Goal: Transaction & Acquisition: Subscribe to service/newsletter

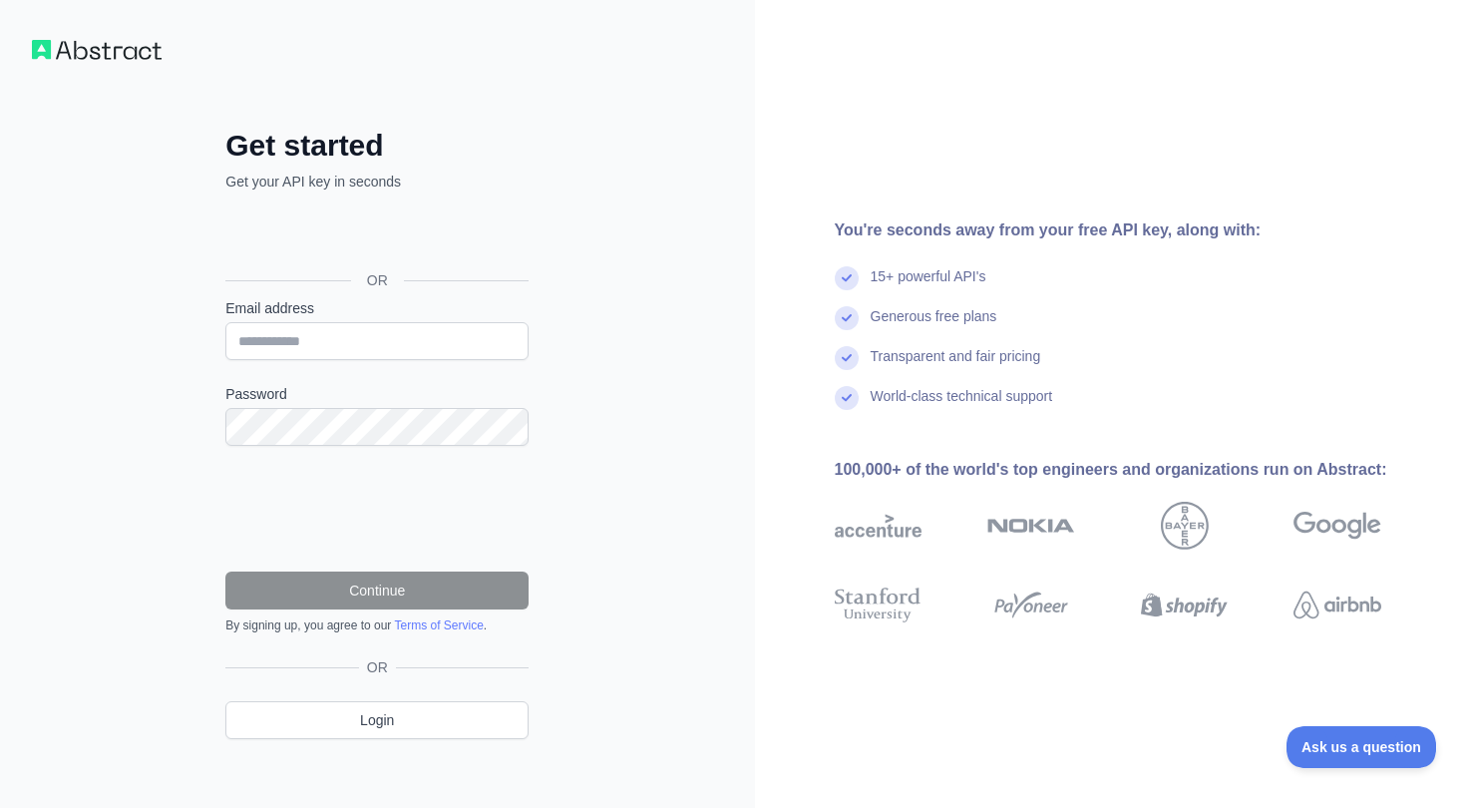
click at [108, 175] on div "Get started Get your API key in seconds OR Email address Password Continue By s…" at bounding box center [377, 409] width 755 height 819
click at [329, 343] on input "Email address" at bounding box center [376, 341] width 303 height 38
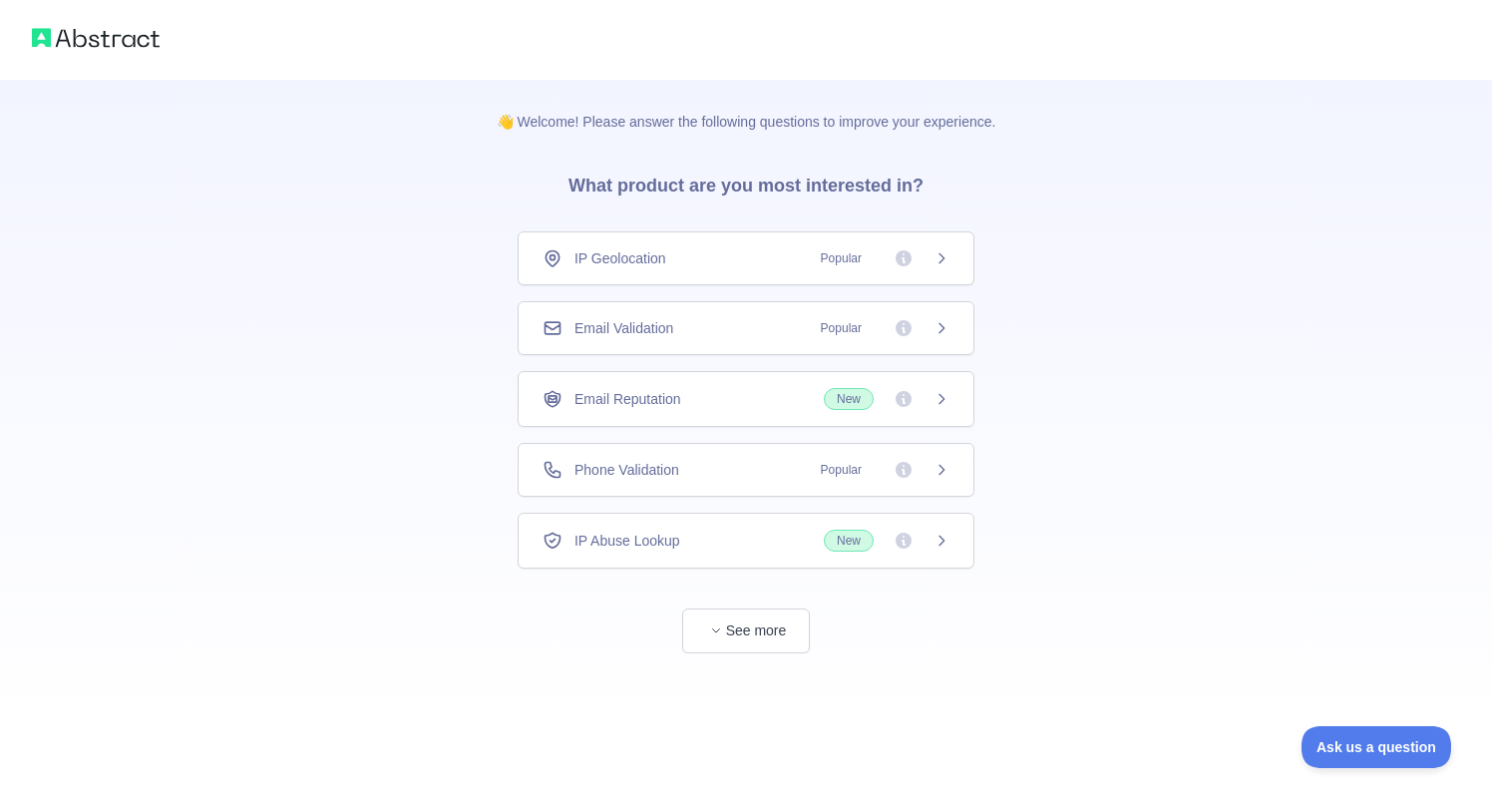
click at [1046, 244] on div "👋 Welcome! Please answer the following questions to improve your experience. Wh…" at bounding box center [746, 366] width 1492 height 733
click at [815, 320] on span "Popular" at bounding box center [841, 328] width 65 height 20
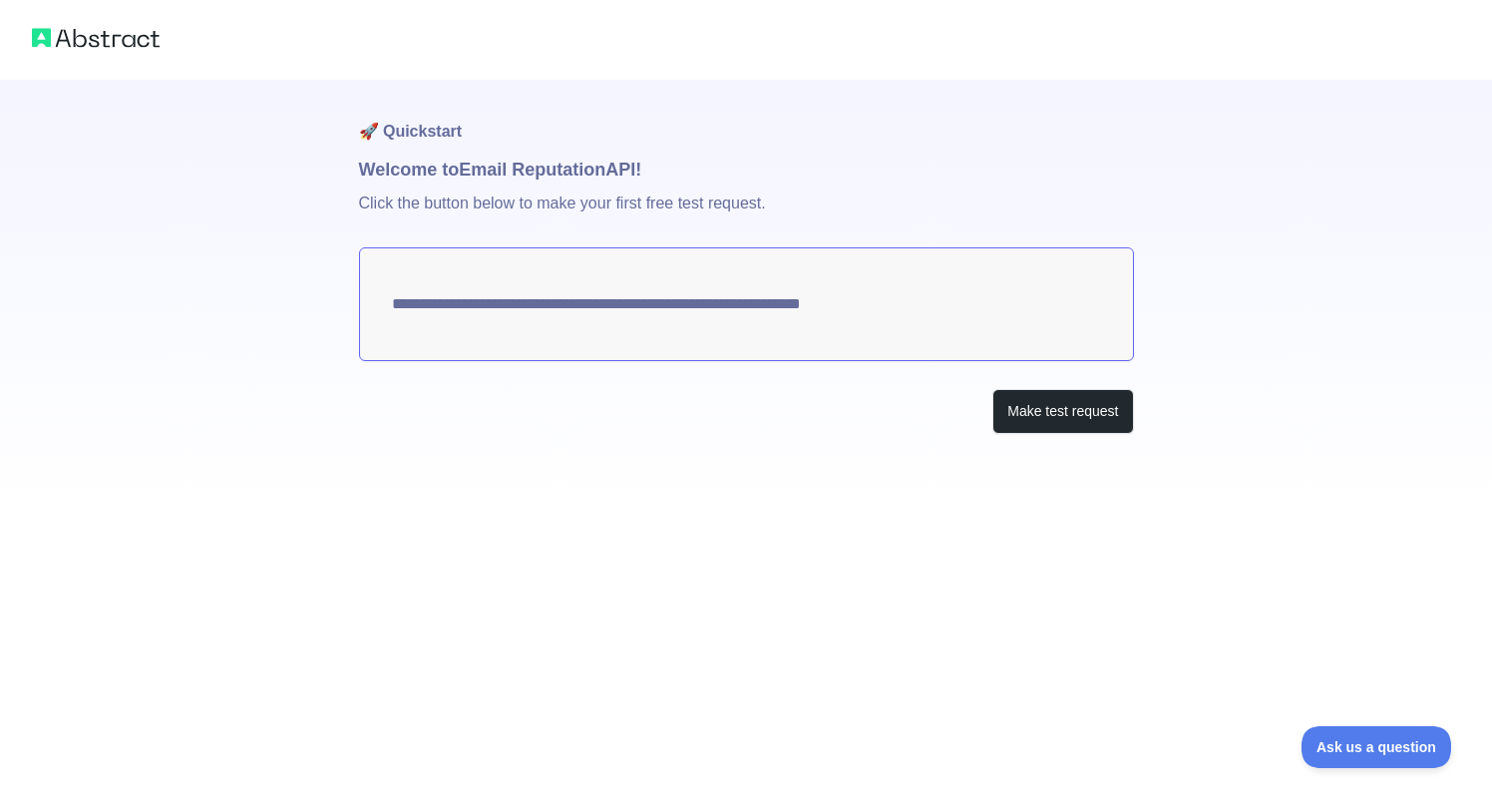
click at [892, 304] on textarea "**********" at bounding box center [746, 304] width 775 height 114
click at [1029, 415] on button "Make test request" at bounding box center [1062, 411] width 141 height 45
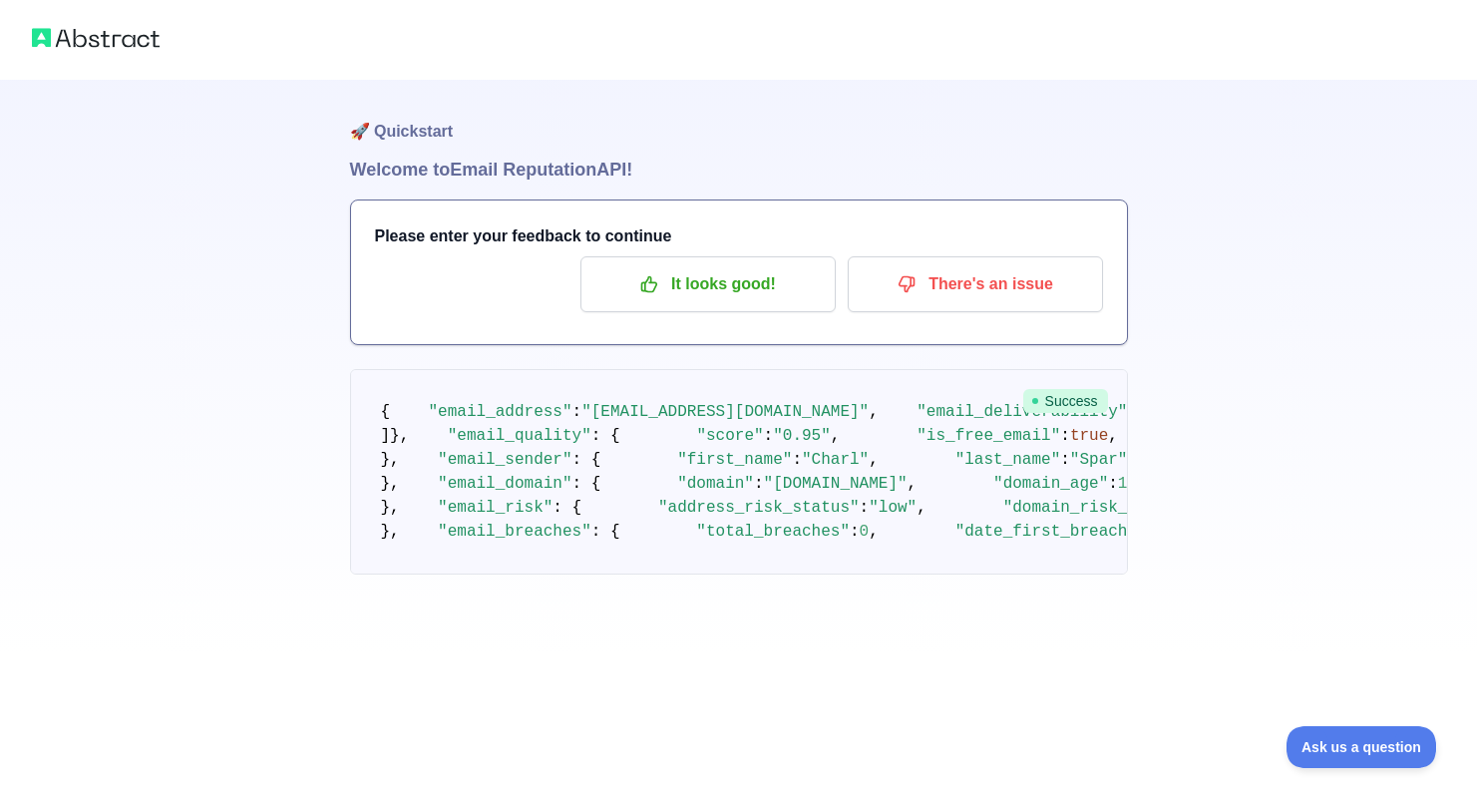
scroll to position [1067, 0]
click at [1161, 187] on div "🚀 Quickstart Welcome to Email Reputation API! Please enter your feedback to con…" at bounding box center [738, 327] width 1477 height 654
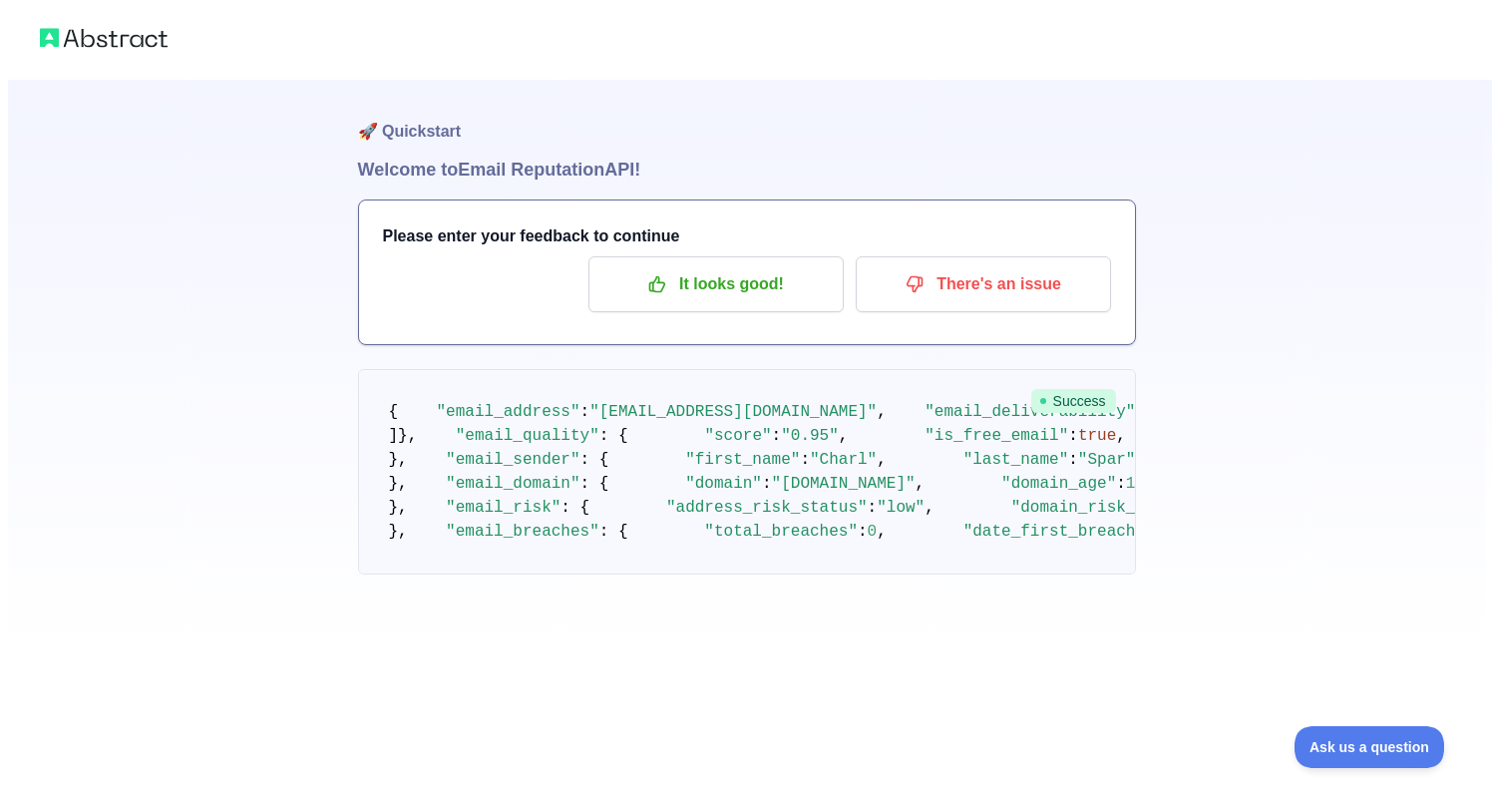
scroll to position [0, 0]
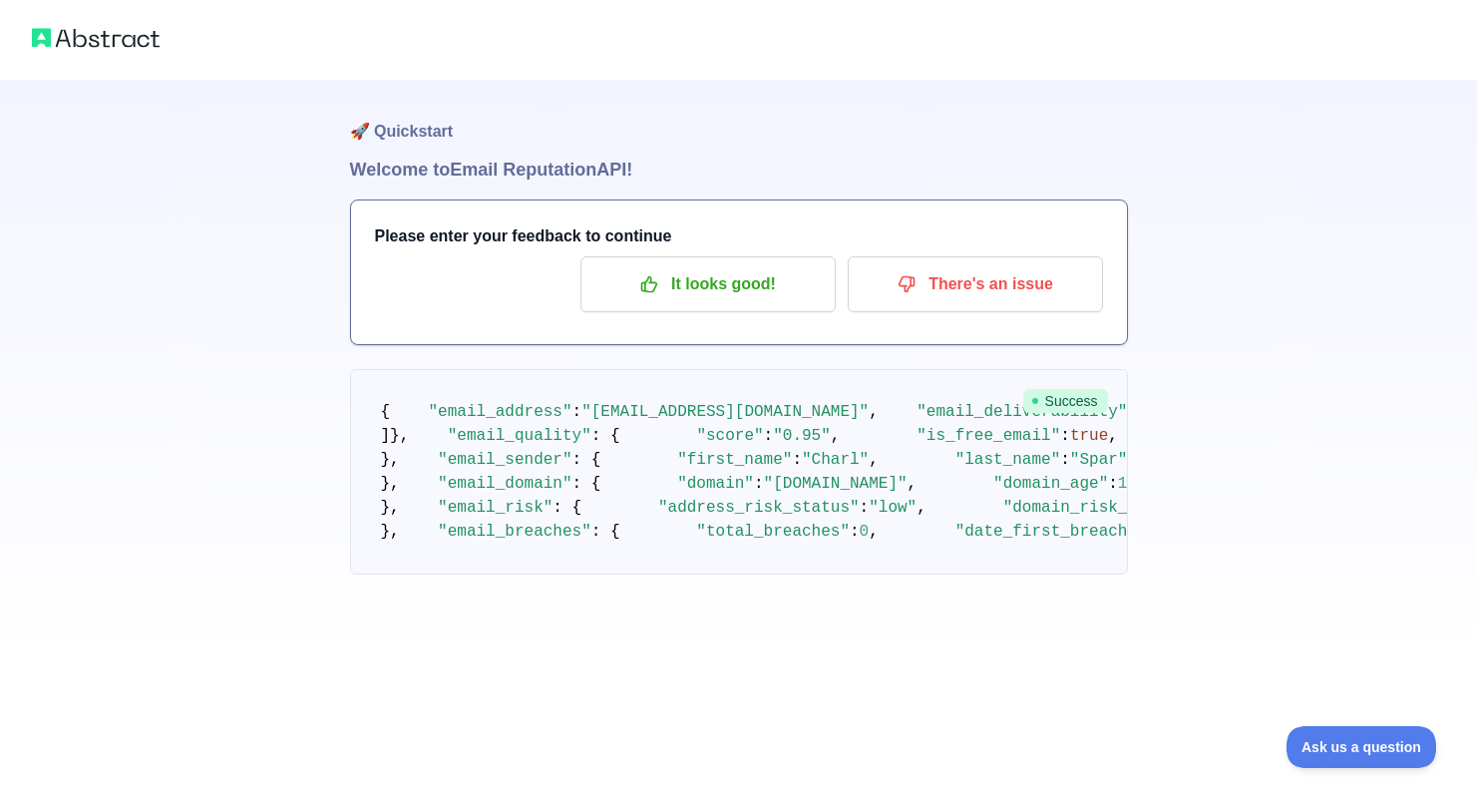
click at [127, 36] on img at bounding box center [96, 38] width 128 height 28
click at [755, 280] on p "It looks good!" at bounding box center [707, 284] width 225 height 34
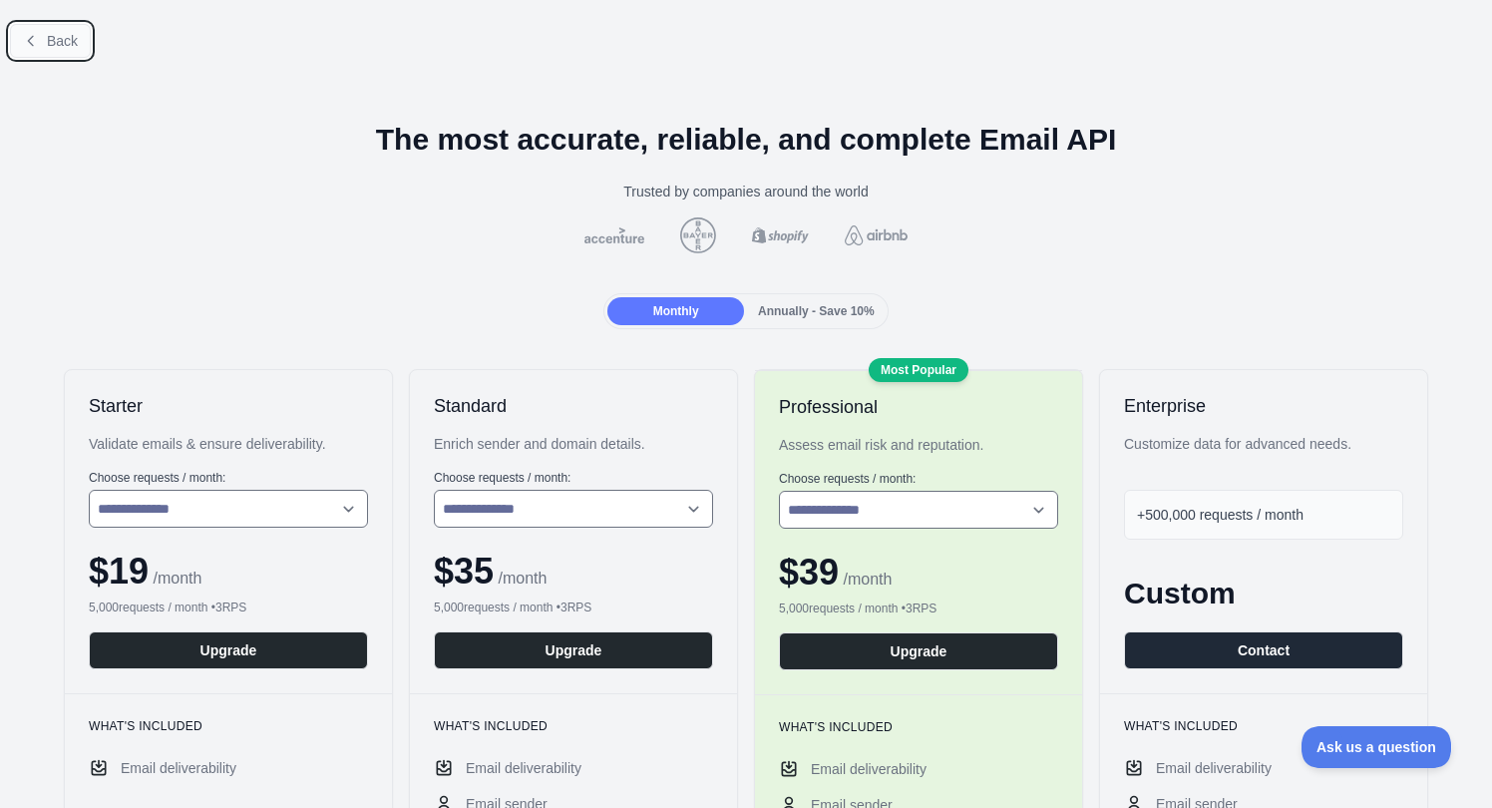
click at [59, 49] on span "Back" at bounding box center [62, 41] width 31 height 16
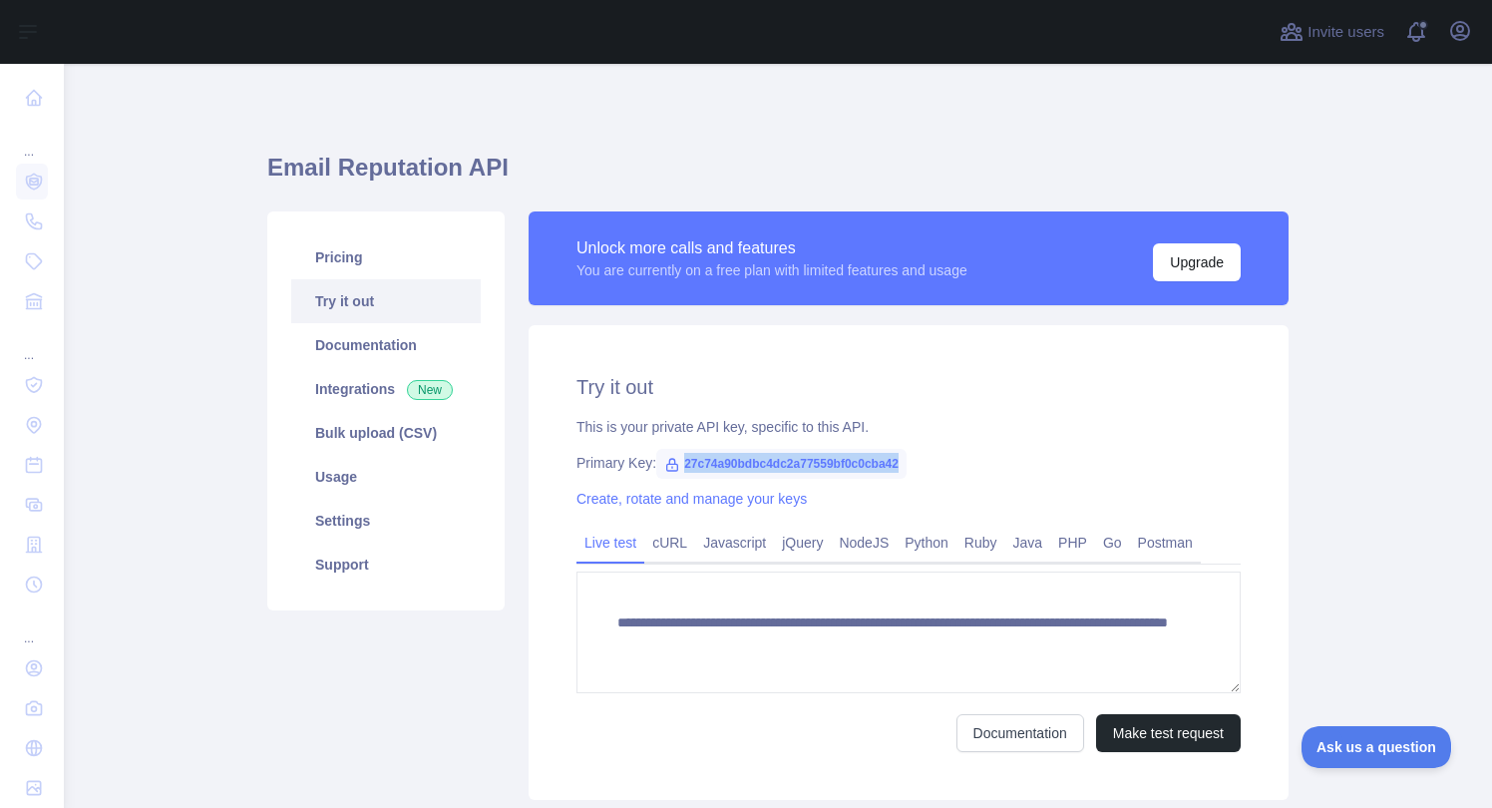
drag, startPoint x: 672, startPoint y: 459, endPoint x: 910, endPoint y: 459, distance: 237.4
click at [910, 459] on div "Primary Key: 27c74a90bdbc4dc2a77559bf0c0cba42" at bounding box center [908, 463] width 664 height 20
copy span "27c74a90bdbc4dc2a77559bf0c0cba42"
click at [1164, 111] on div "**********" at bounding box center [777, 506] width 1021 height 884
